Goal: Transaction & Acquisition: Purchase product/service

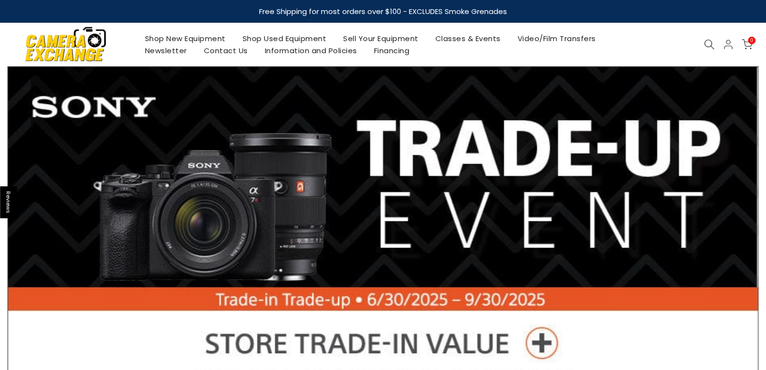
click at [269, 36] on link "Shop Used Equipment" at bounding box center [284, 38] width 101 height 12
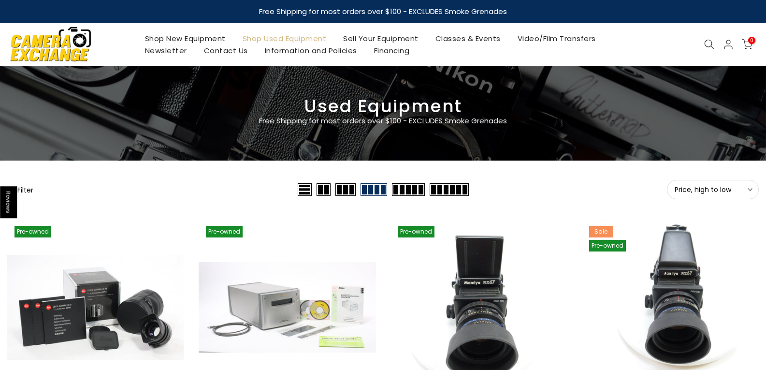
click at [750, 191] on icon at bounding box center [750, 189] width 5 height 5
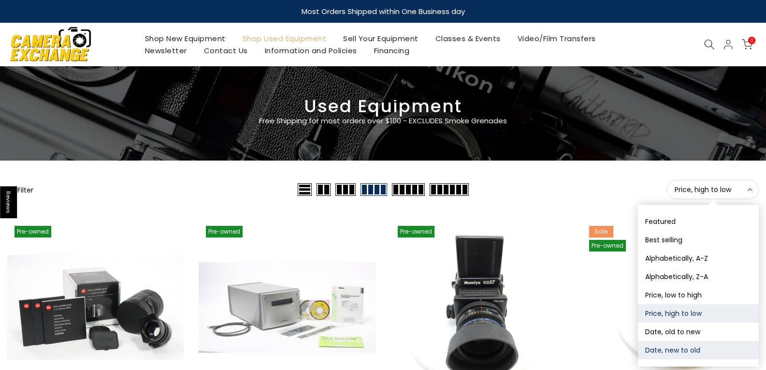
click at [694, 346] on button "Date, new to old" at bounding box center [698, 350] width 121 height 18
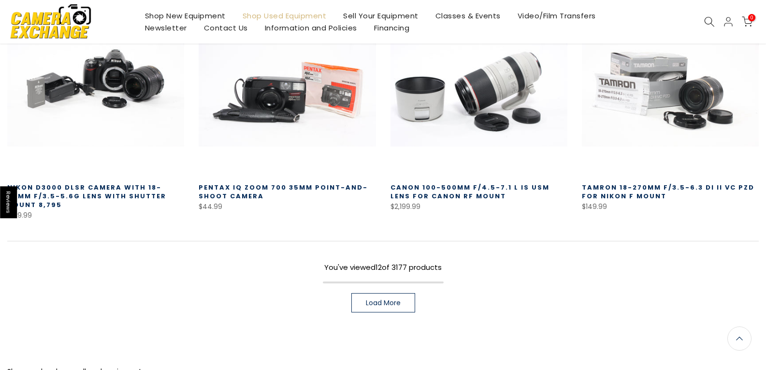
scroll to position [702, 0]
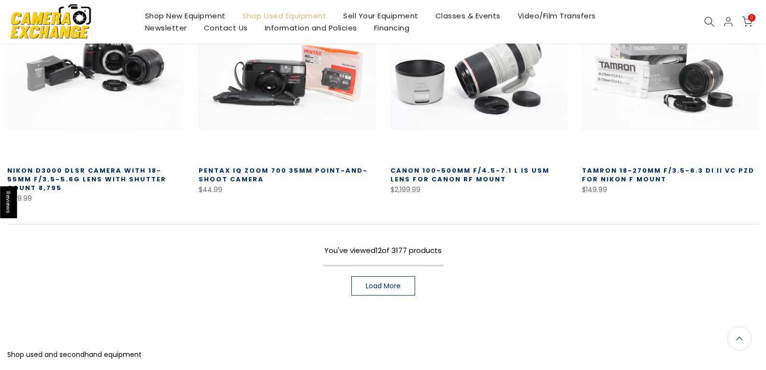
click at [403, 291] on link "Load More" at bounding box center [383, 285] width 64 height 19
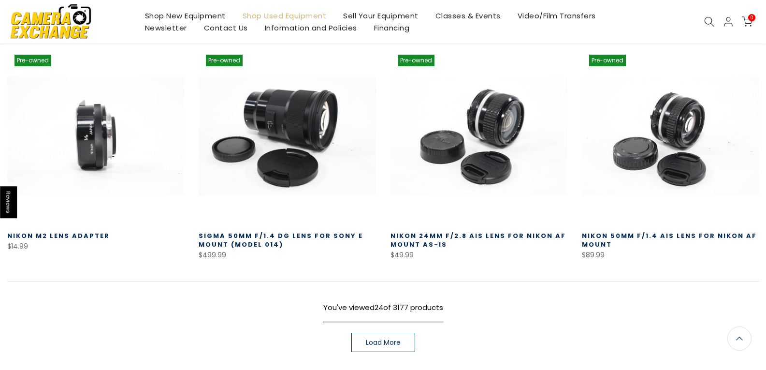
scroll to position [1329, 0]
